Goal: Browse casually: Explore the website without a specific task or goal

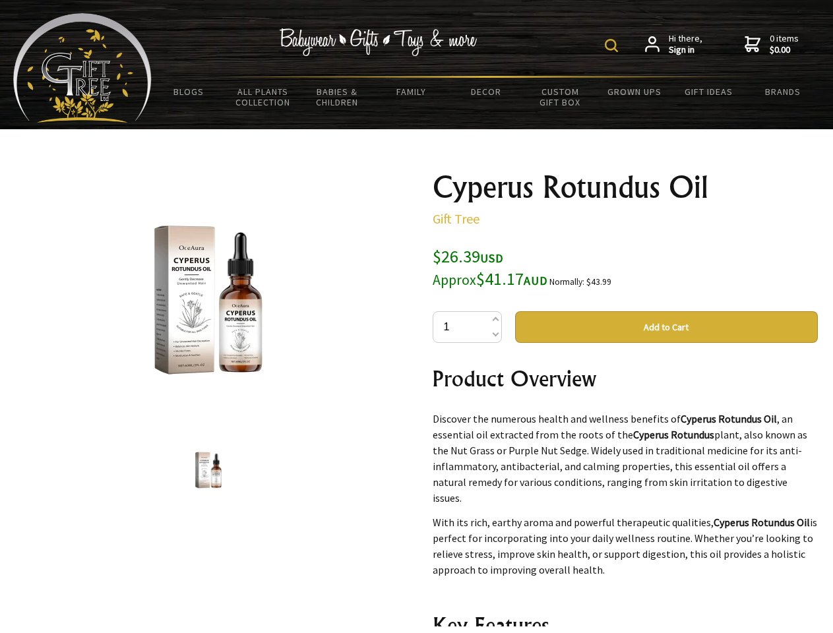
click at [613, 45] on img at bounding box center [610, 45] width 13 height 13
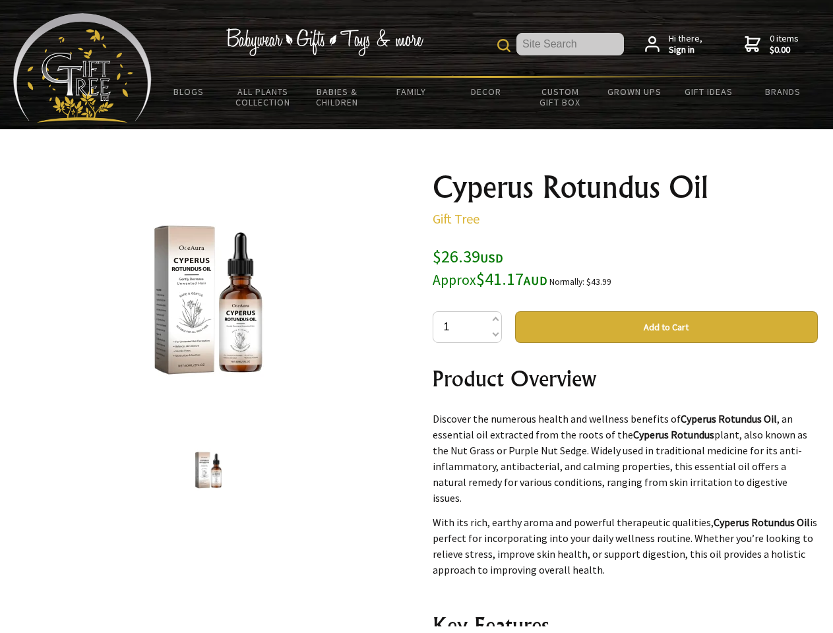
click at [208, 300] on img at bounding box center [208, 300] width 206 height 206
